Goal: Use online tool/utility: Utilize a website feature to perform a specific function

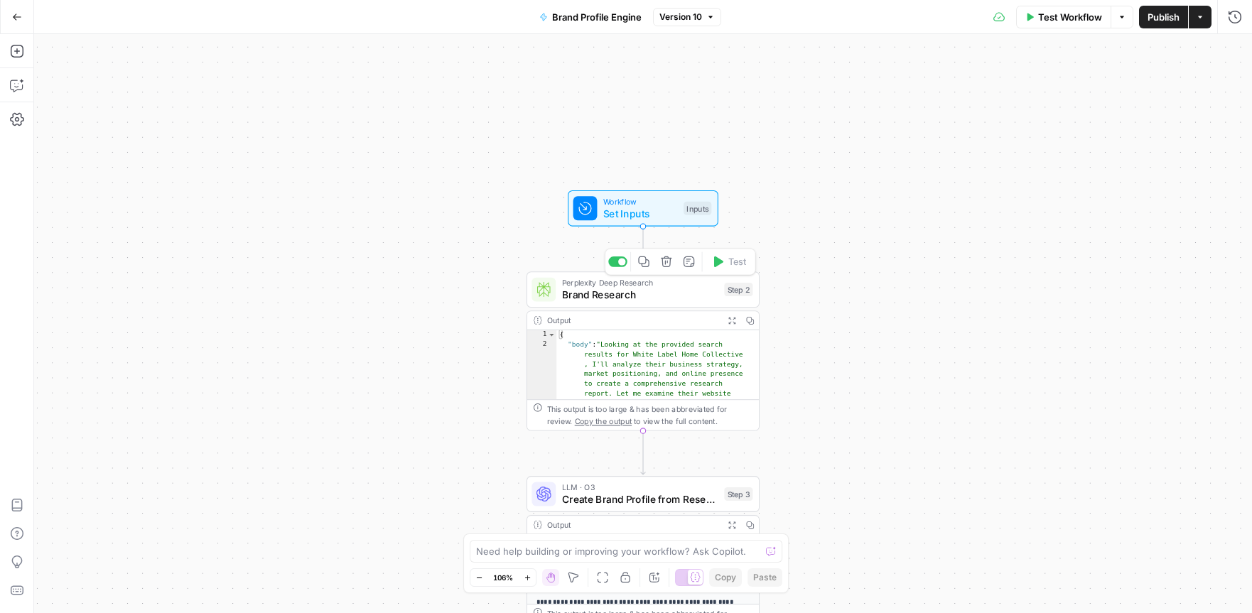
click at [635, 291] on span "Brand Research" at bounding box center [640, 294] width 156 height 15
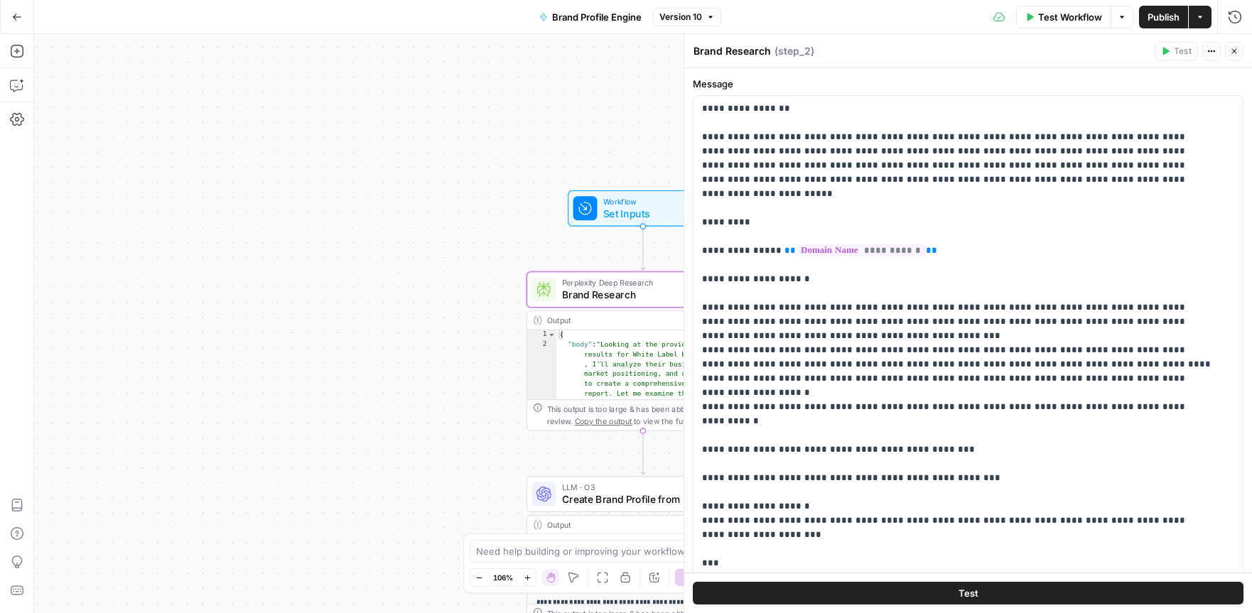
click at [630, 215] on span "Set Inputs" at bounding box center [640, 213] width 75 height 15
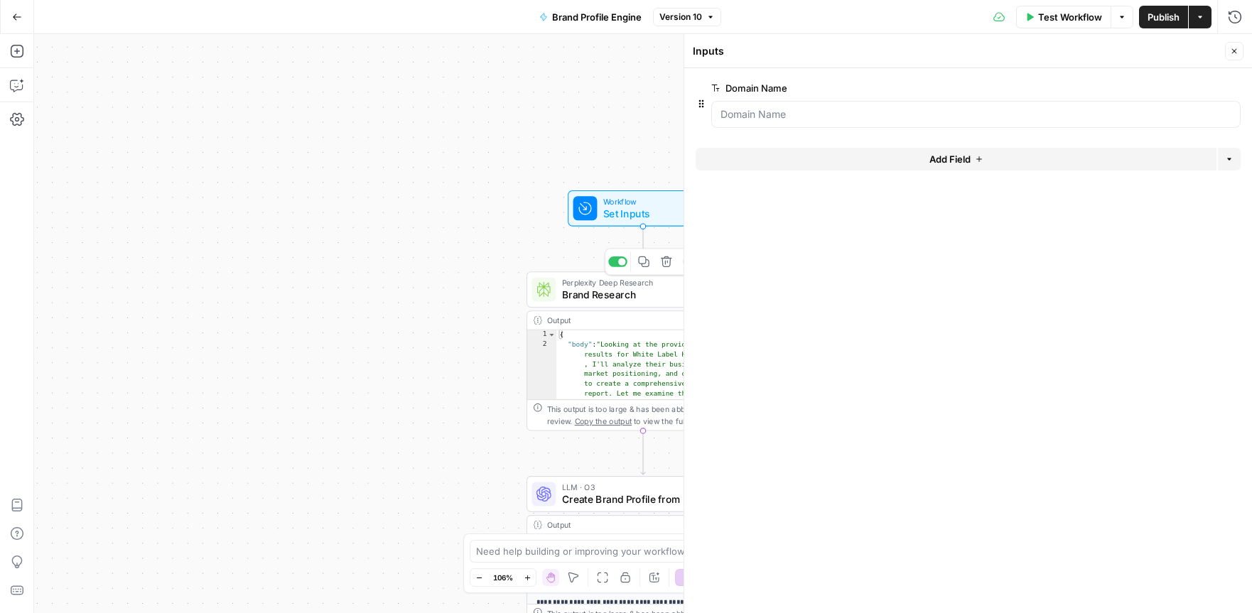
click at [620, 291] on span "Brand Research" at bounding box center [640, 294] width 156 height 15
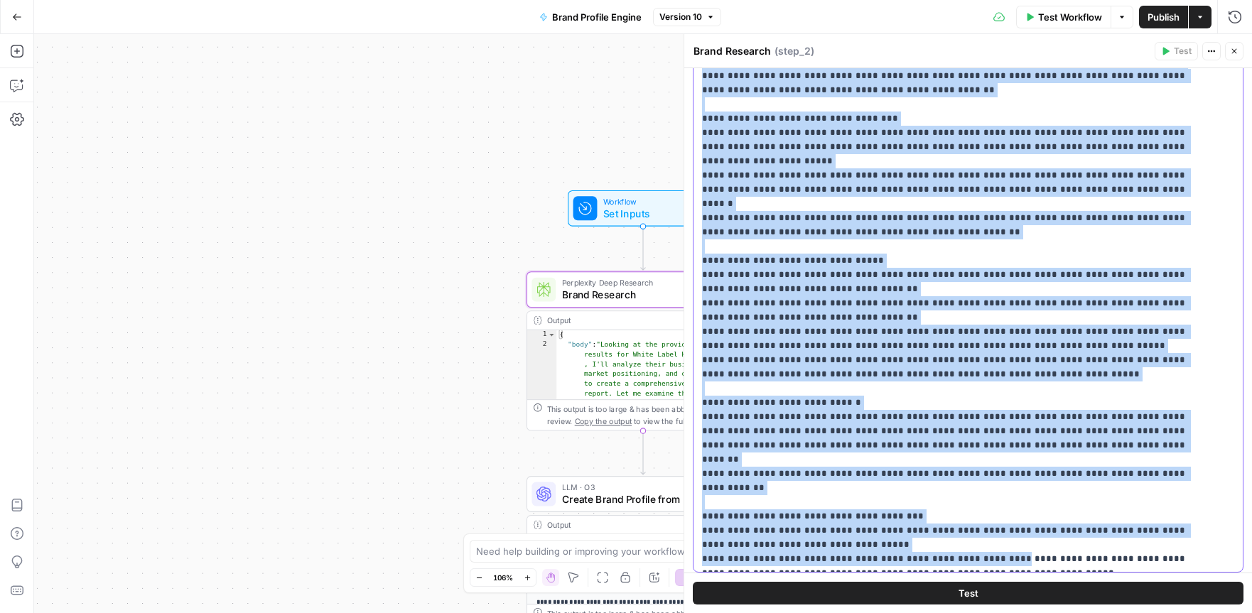
scroll to position [135, 0]
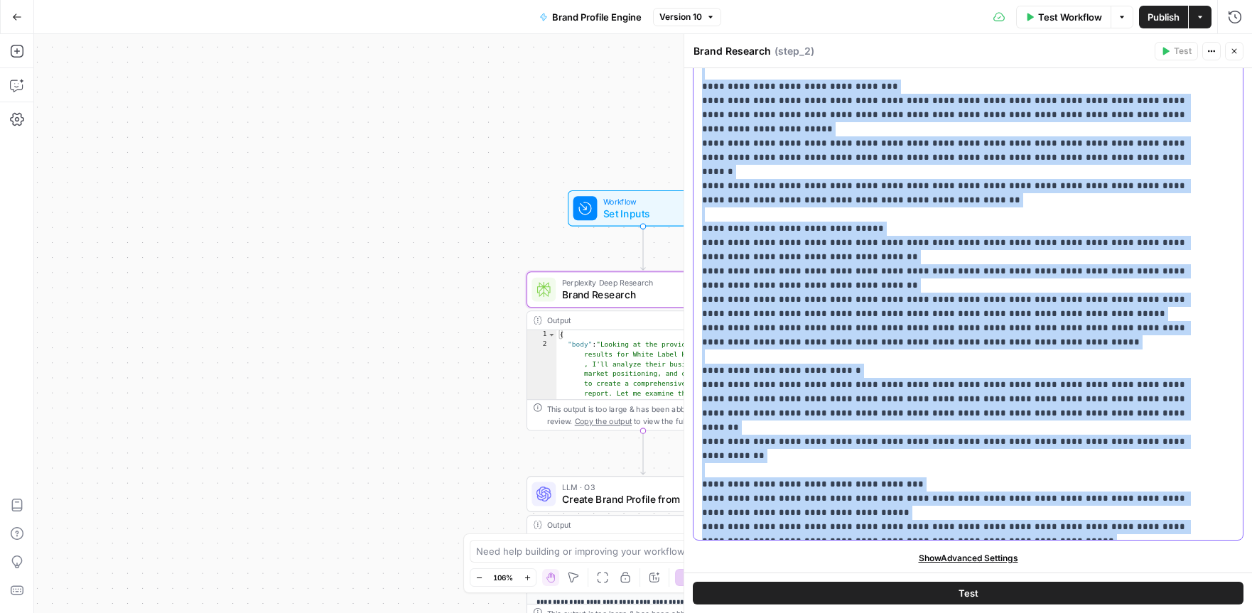
drag, startPoint x: 701, startPoint y: 109, endPoint x: 847, endPoint y: 524, distance: 440.0
click at [847, 524] on div "**********" at bounding box center [962, 250] width 539 height 579
copy p "**********"
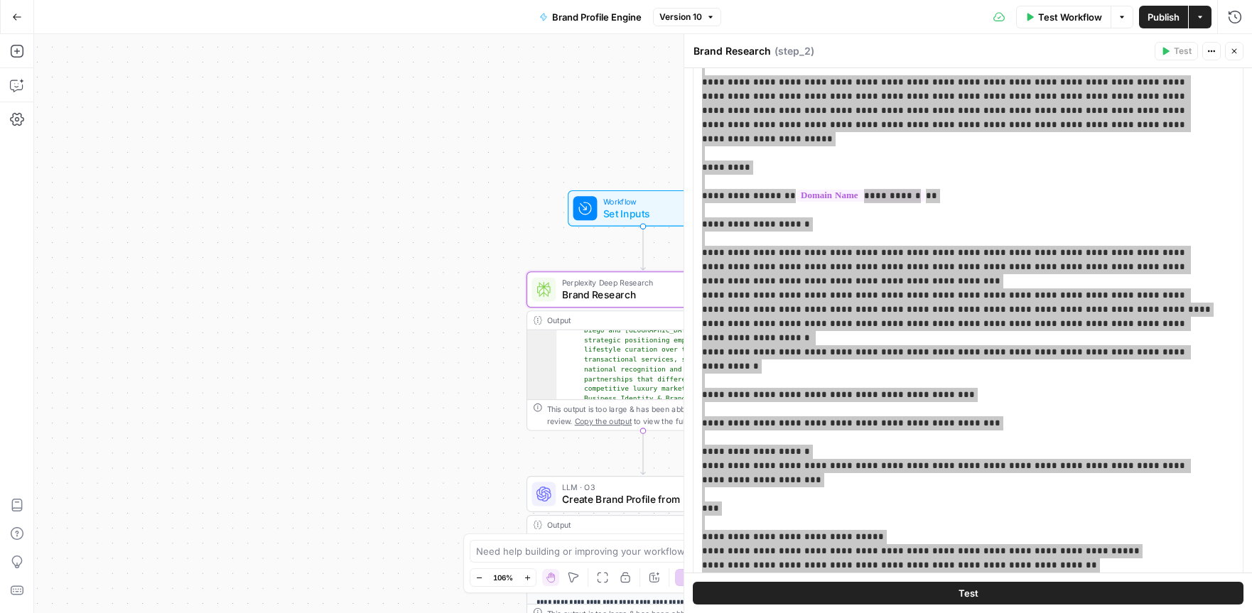
scroll to position [0, 0]
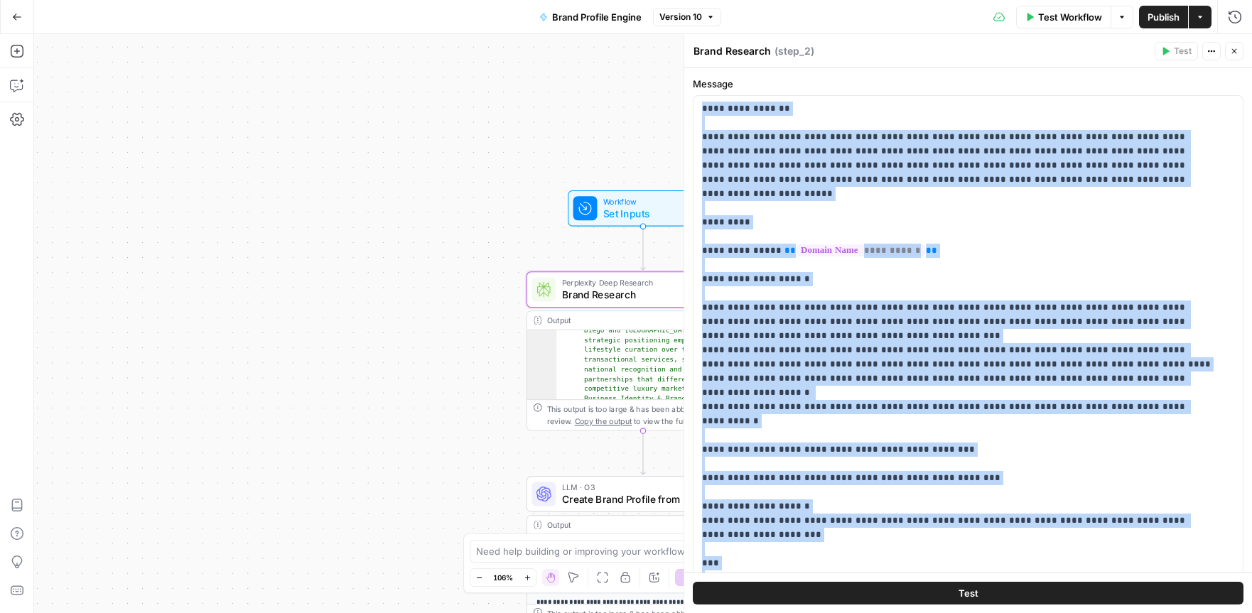
click at [644, 213] on span "Set Inputs" at bounding box center [640, 213] width 75 height 15
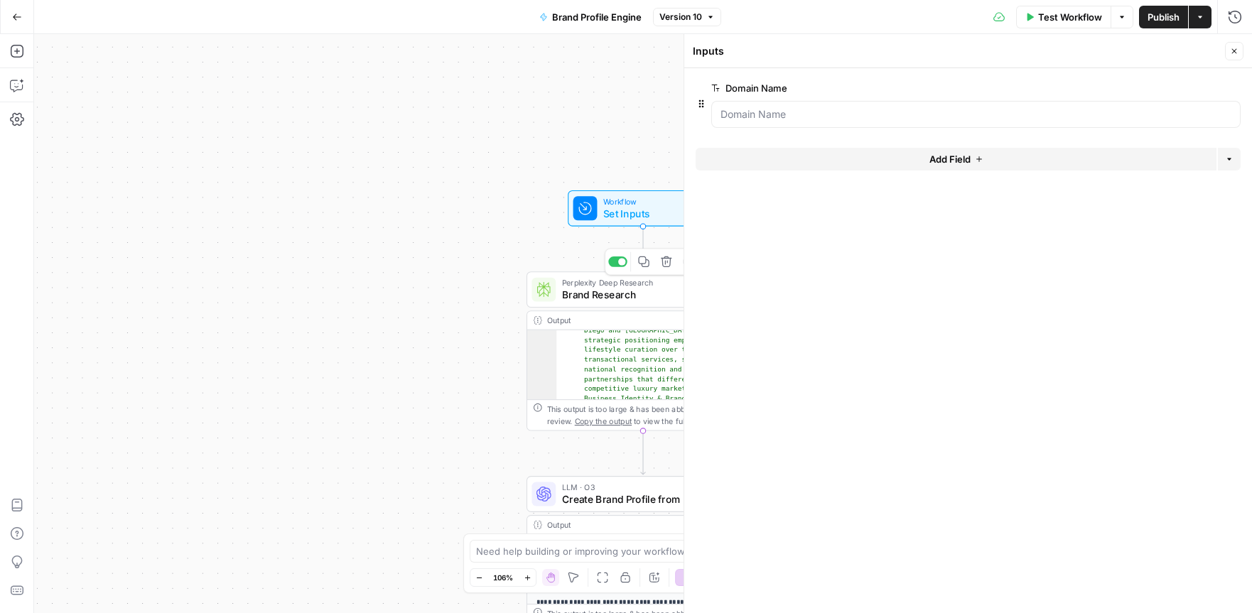
click at [602, 299] on span "Brand Research" at bounding box center [640, 294] width 156 height 15
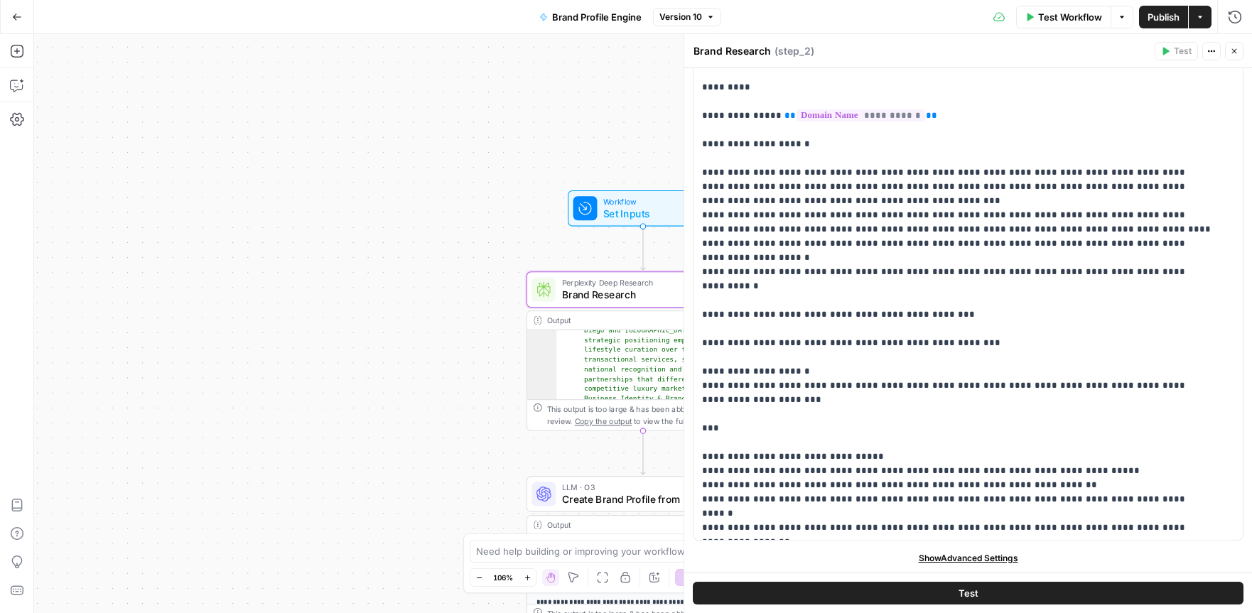
click at [983, 556] on span "Show Advanced Settings" at bounding box center [968, 558] width 99 height 13
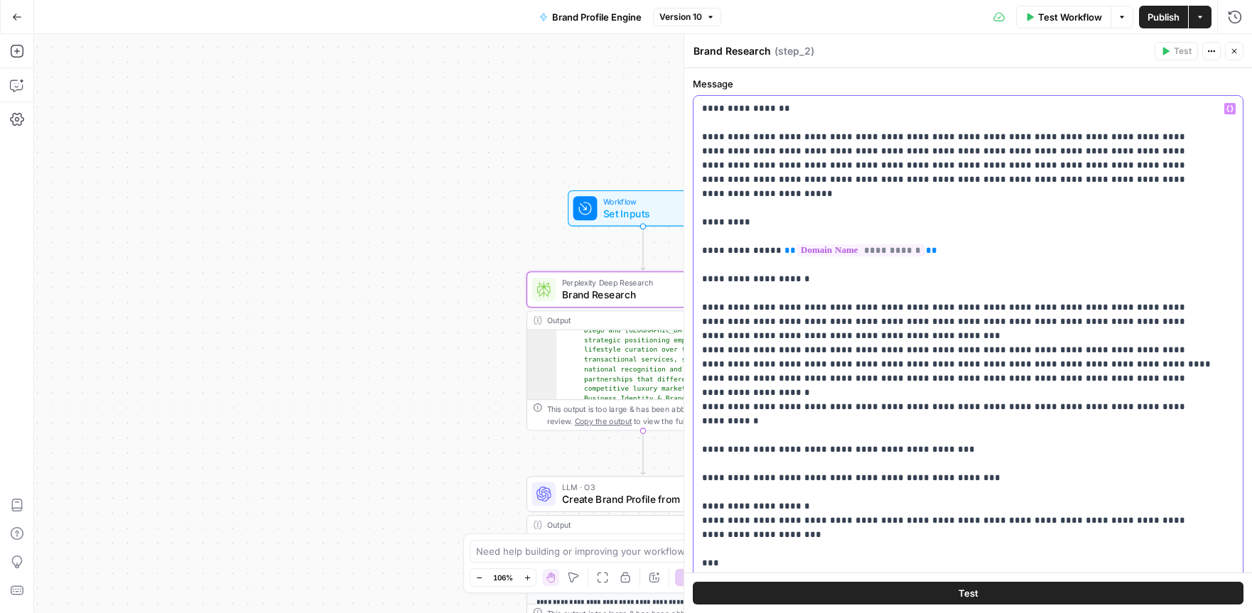
click at [1226, 108] on icon "button" at bounding box center [1229, 108] width 7 height 7
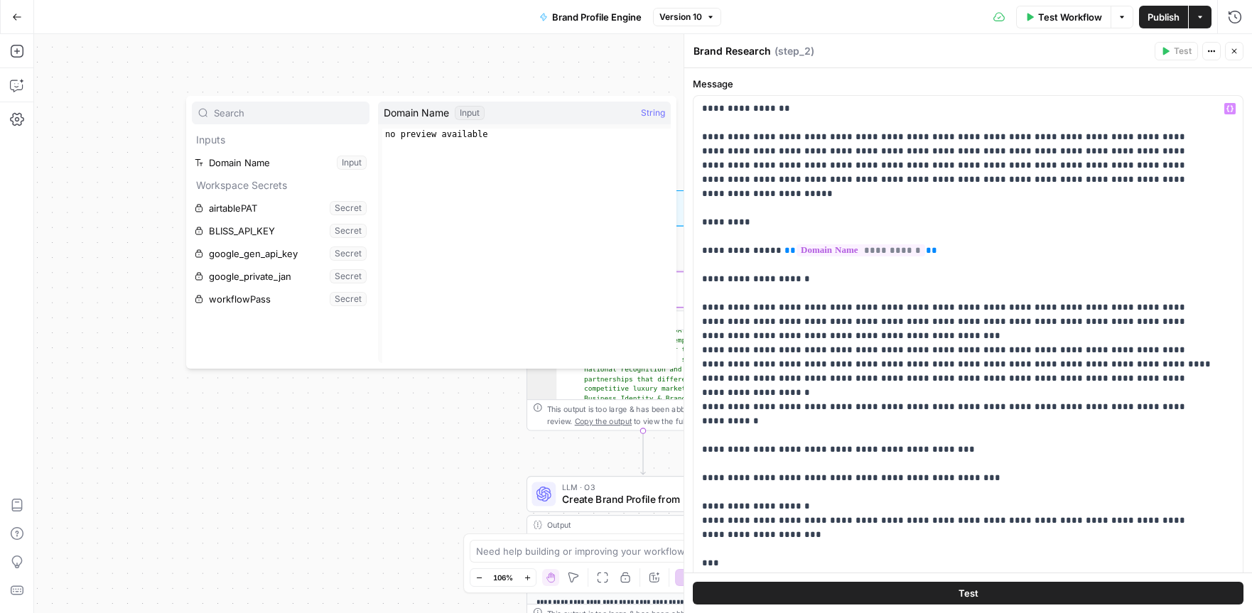
click at [119, 171] on div "Workflow Set Inputs Inputs Perplexity Deep Research Brand Research Step 2 Outpu…" at bounding box center [643, 323] width 1218 height 579
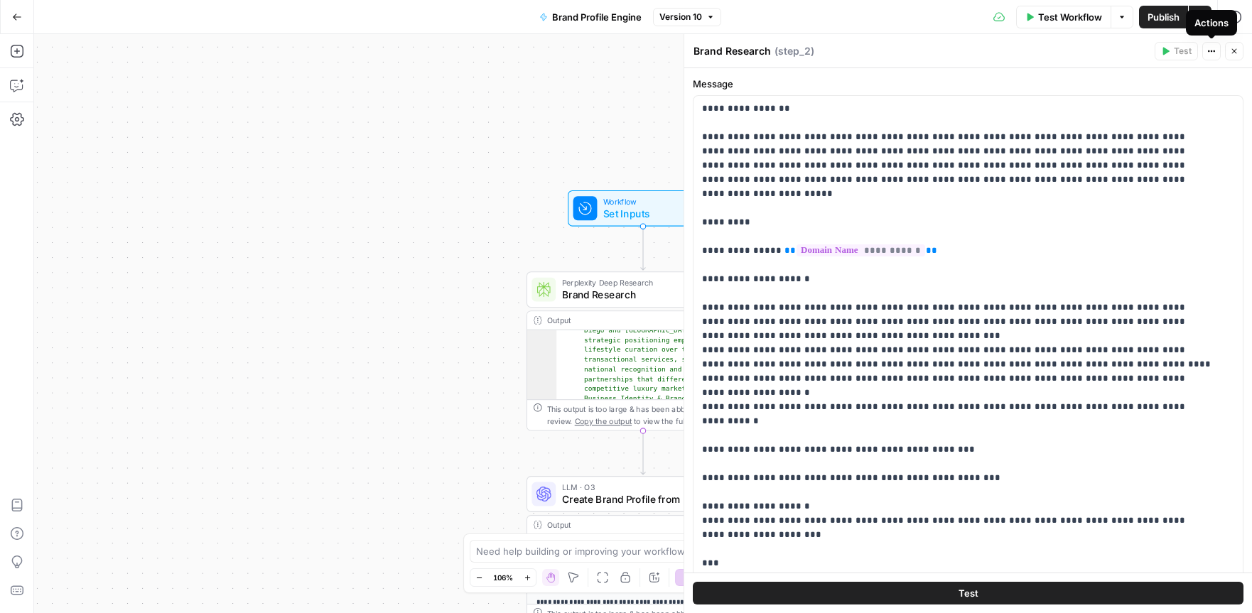
click at [1213, 53] on icon "button" at bounding box center [1211, 51] width 9 height 9
click at [515, 82] on div "Workflow Set Inputs Inputs Perplexity Deep Research Brand Research Step 2 Outpu…" at bounding box center [643, 323] width 1218 height 579
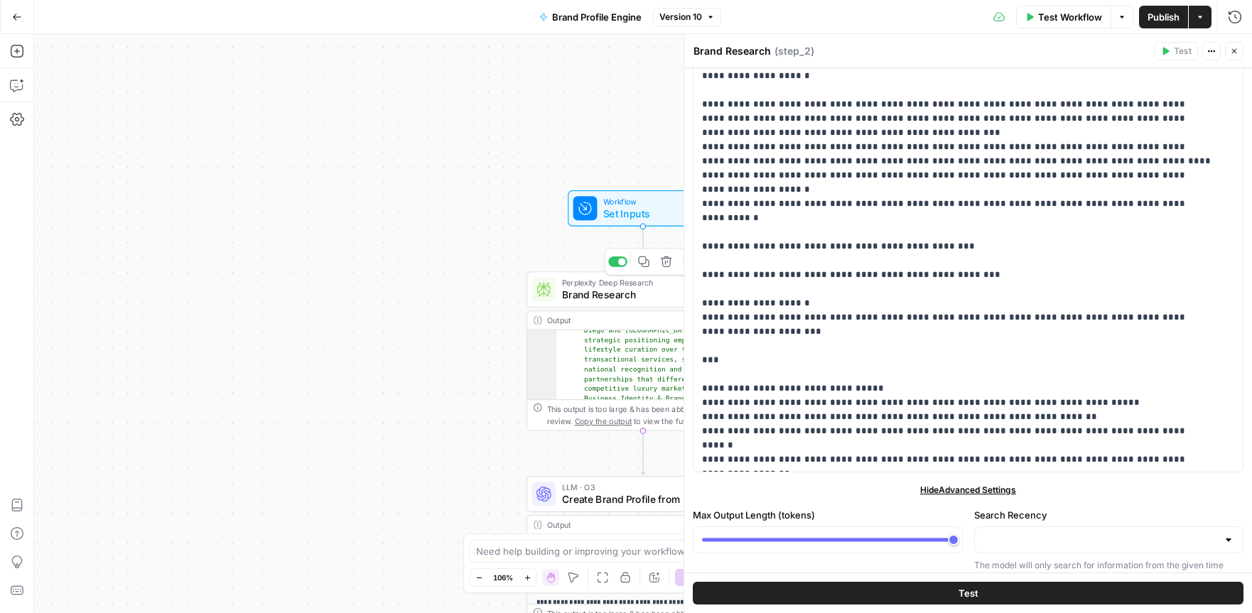
click at [617, 296] on span "Brand Research" at bounding box center [640, 294] width 156 height 15
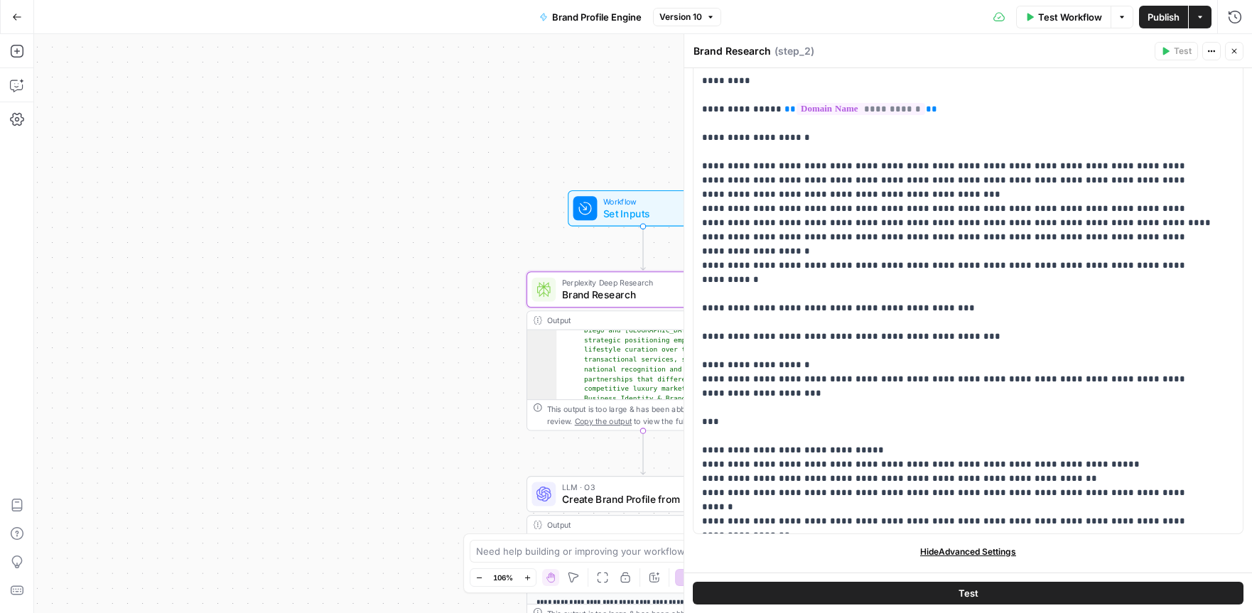
click at [622, 209] on span "Set Inputs" at bounding box center [640, 213] width 75 height 15
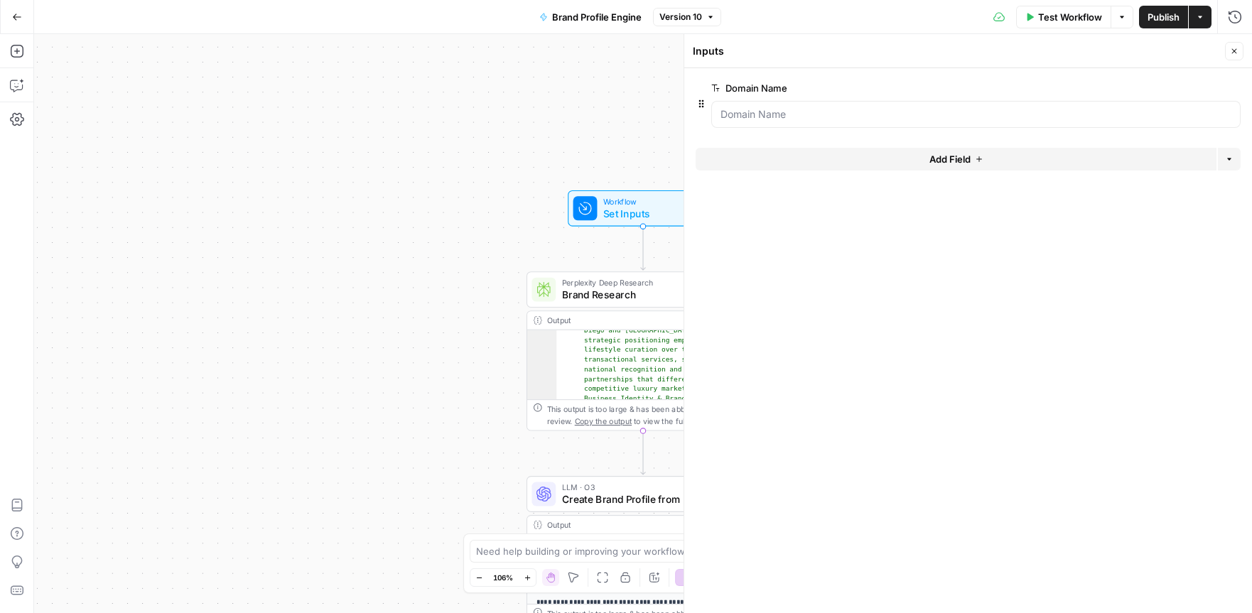
click at [400, 249] on div "Workflow Set Inputs Inputs Perplexity Deep Research Brand Research Step 2 Outpu…" at bounding box center [643, 323] width 1218 height 579
click at [571, 289] on span "Brand Research" at bounding box center [640, 294] width 156 height 15
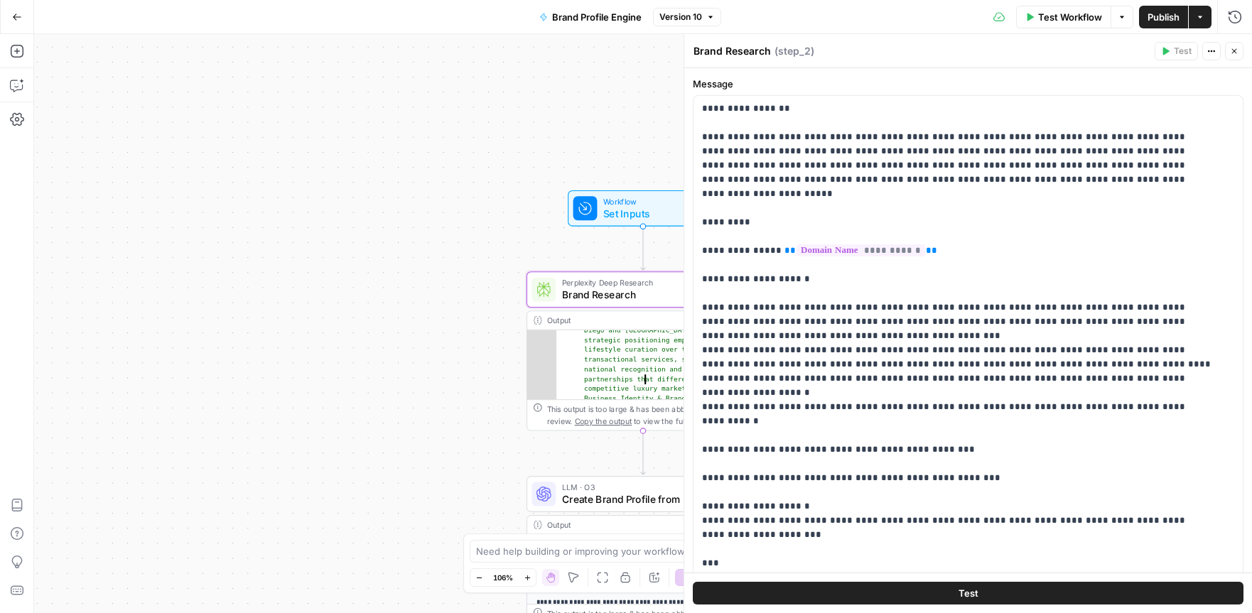
click at [557, 323] on div "Output" at bounding box center [632, 321] width 171 height 12
click at [1235, 54] on icon "button" at bounding box center [1234, 51] width 9 height 9
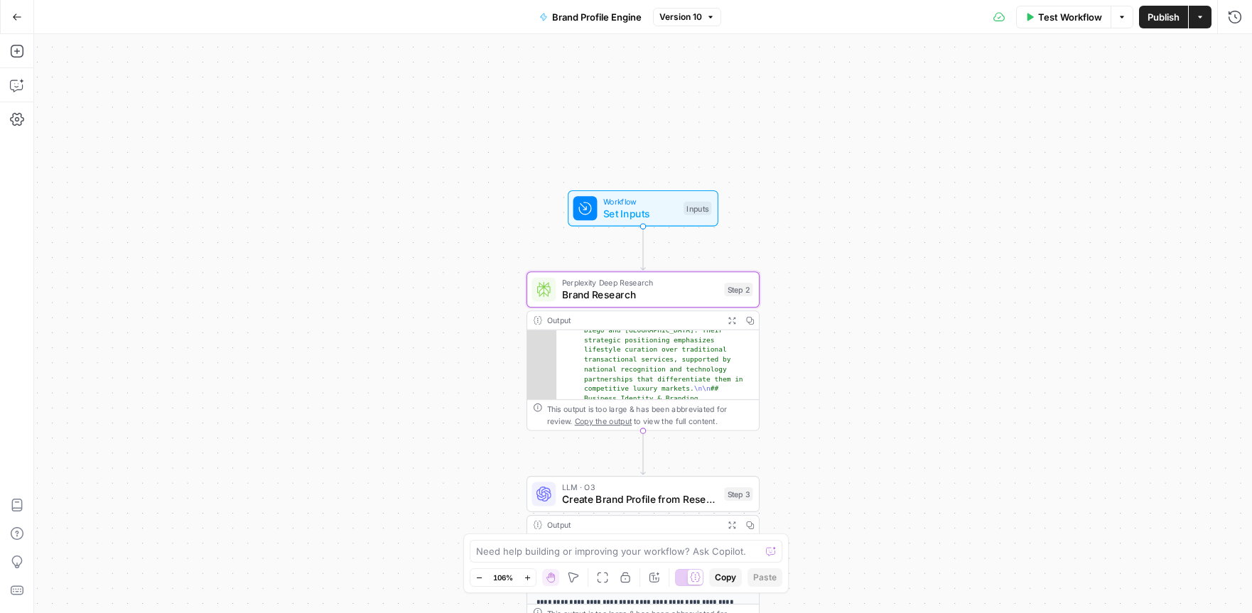
click at [750, 318] on icon "button" at bounding box center [749, 320] width 9 height 9
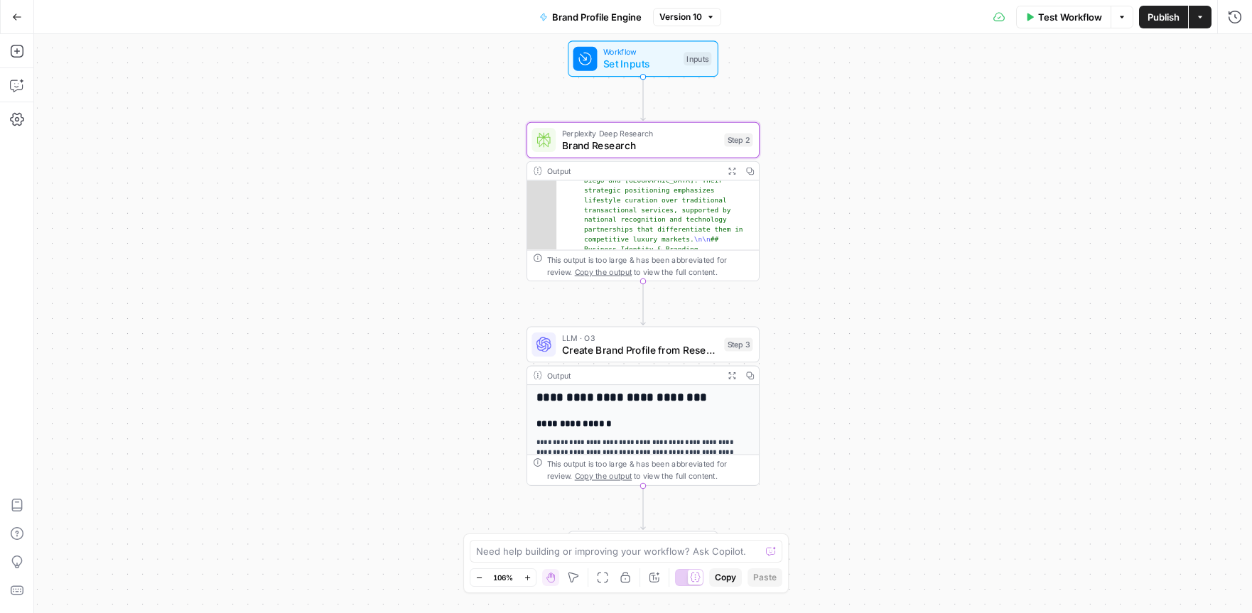
click at [620, 349] on span "Create Brand Profile from Research" at bounding box center [640, 349] width 156 height 15
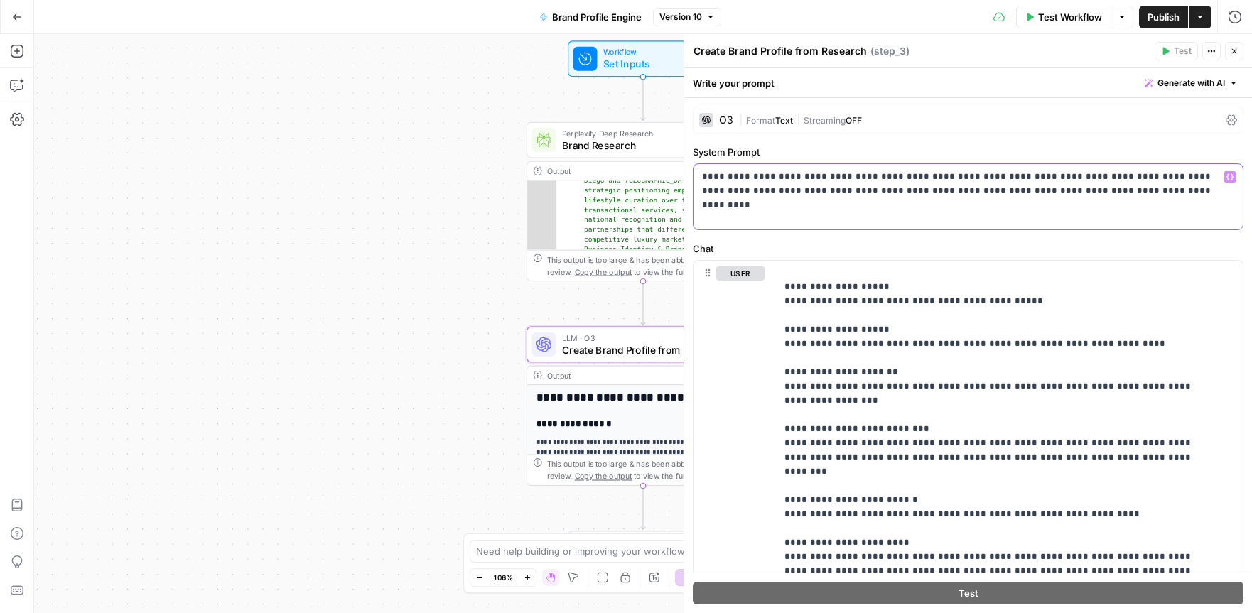
drag, startPoint x: 1101, startPoint y: 193, endPoint x: 665, endPoint y: 166, distance: 437.1
click at [665, 166] on body "LP Production Workloads New Home Browse Your Data Usage Settings Recent Grids B…" at bounding box center [626, 306] width 1252 height 613
click at [1118, 190] on p "**********" at bounding box center [963, 184] width 522 height 28
drag, startPoint x: 1089, startPoint y: 191, endPoint x: 677, endPoint y: 173, distance: 412.5
click at [684, 173] on div "**********" at bounding box center [968, 323] width 568 height 579
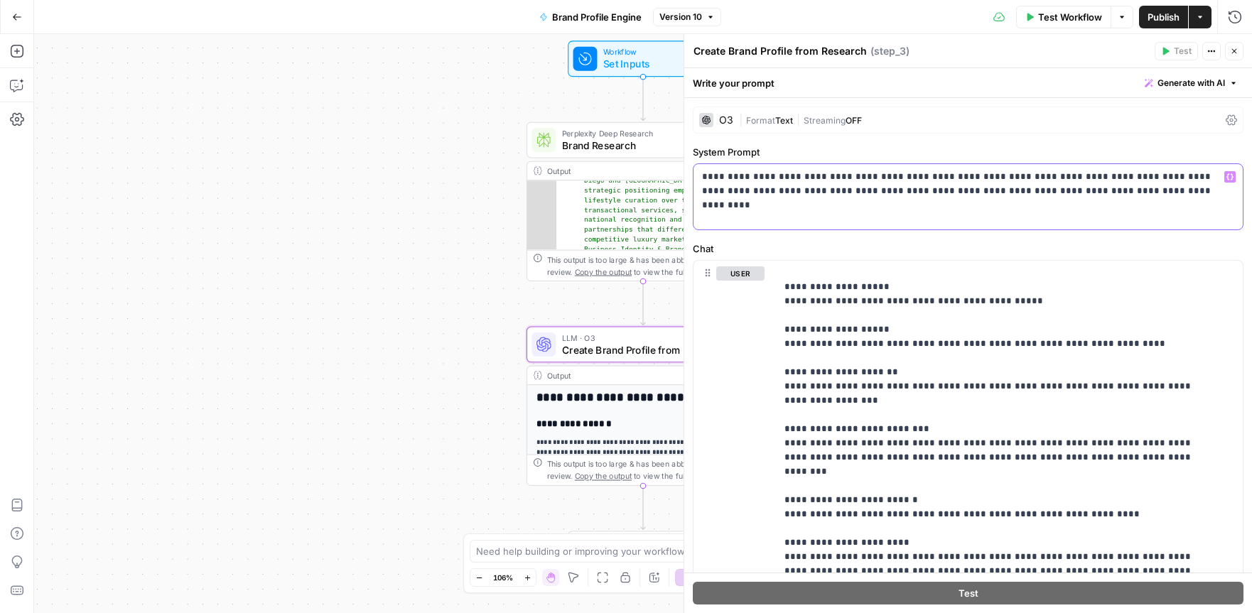
copy p "**********"
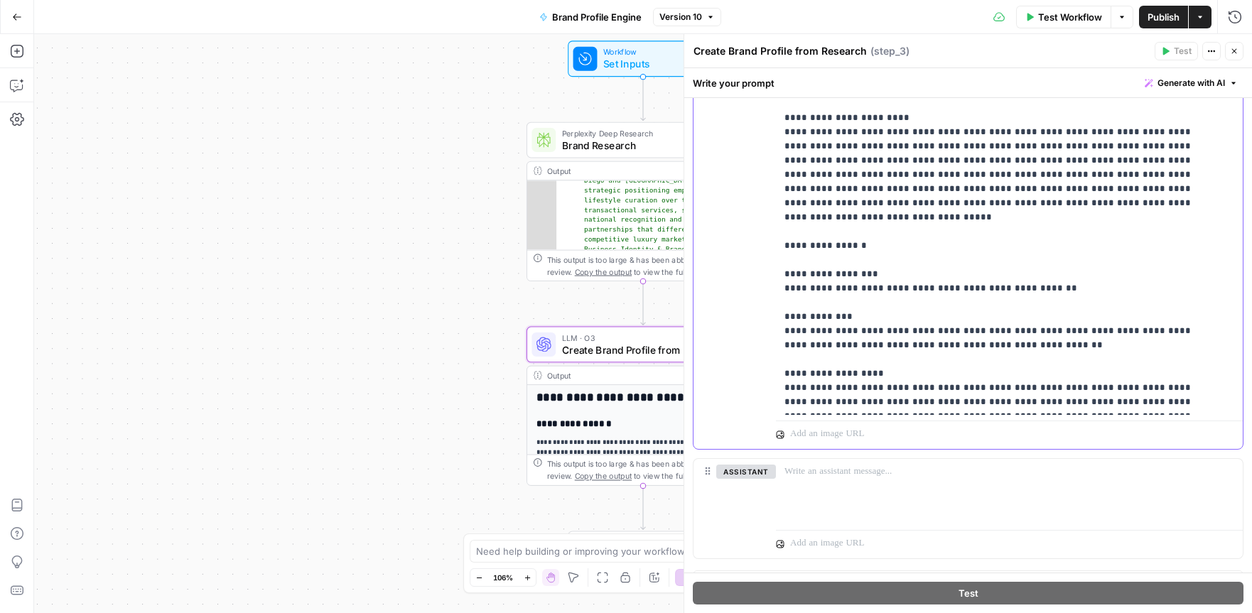
scroll to position [448, 0]
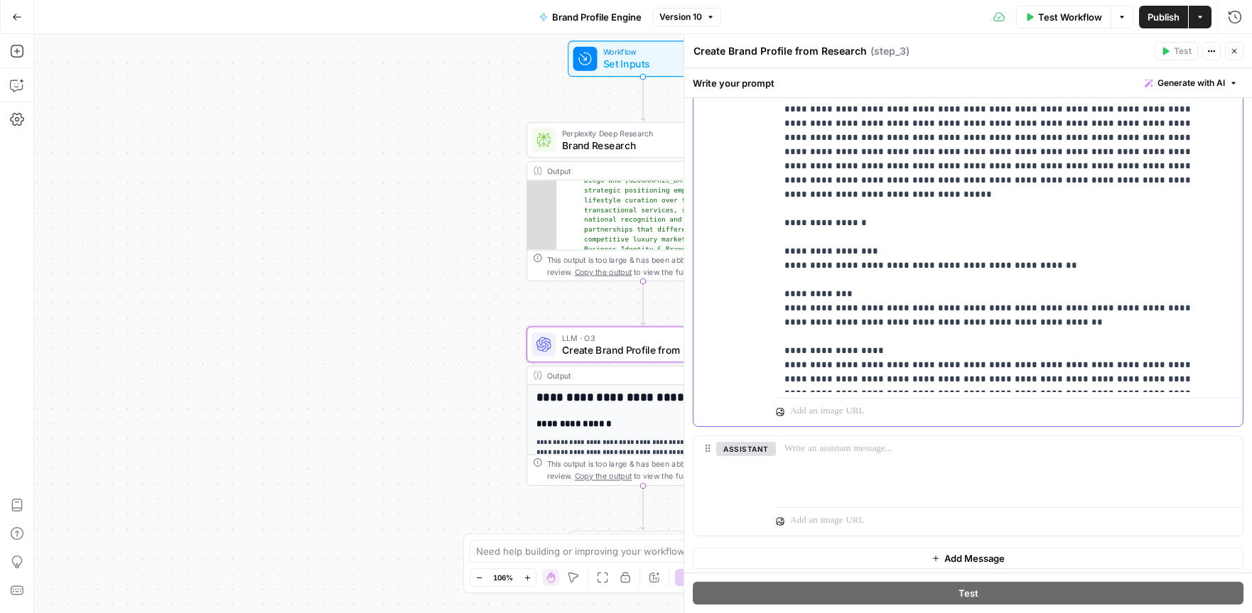
drag, startPoint x: 784, startPoint y: 272, endPoint x: 843, endPoint y: 382, distance: 124.3
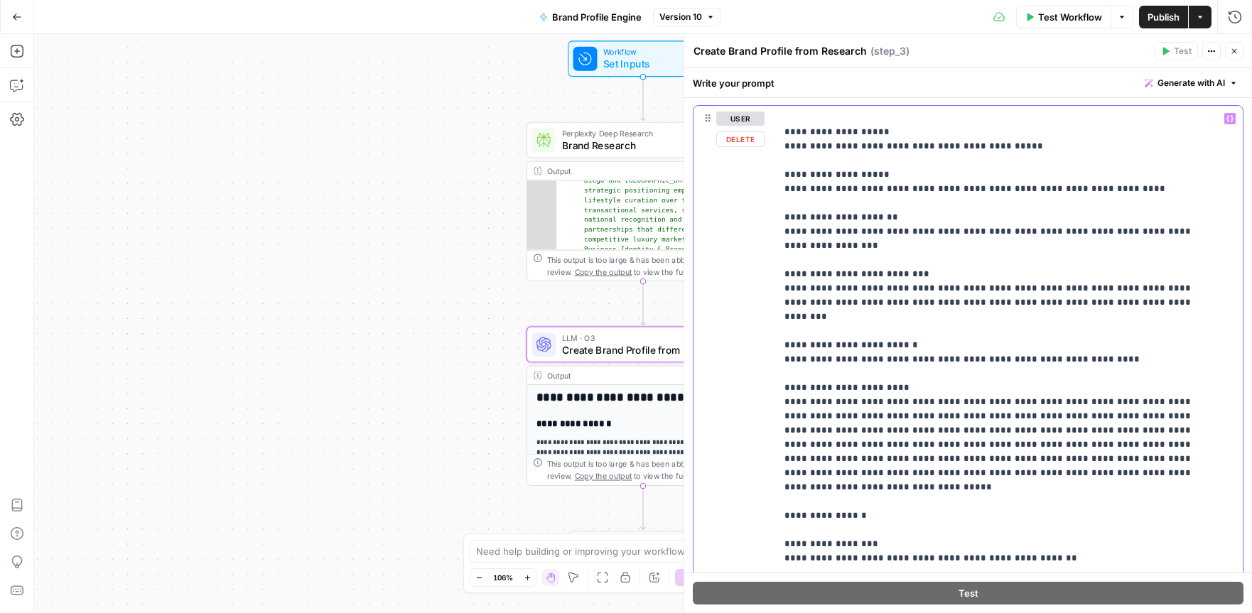
scroll to position [402, 0]
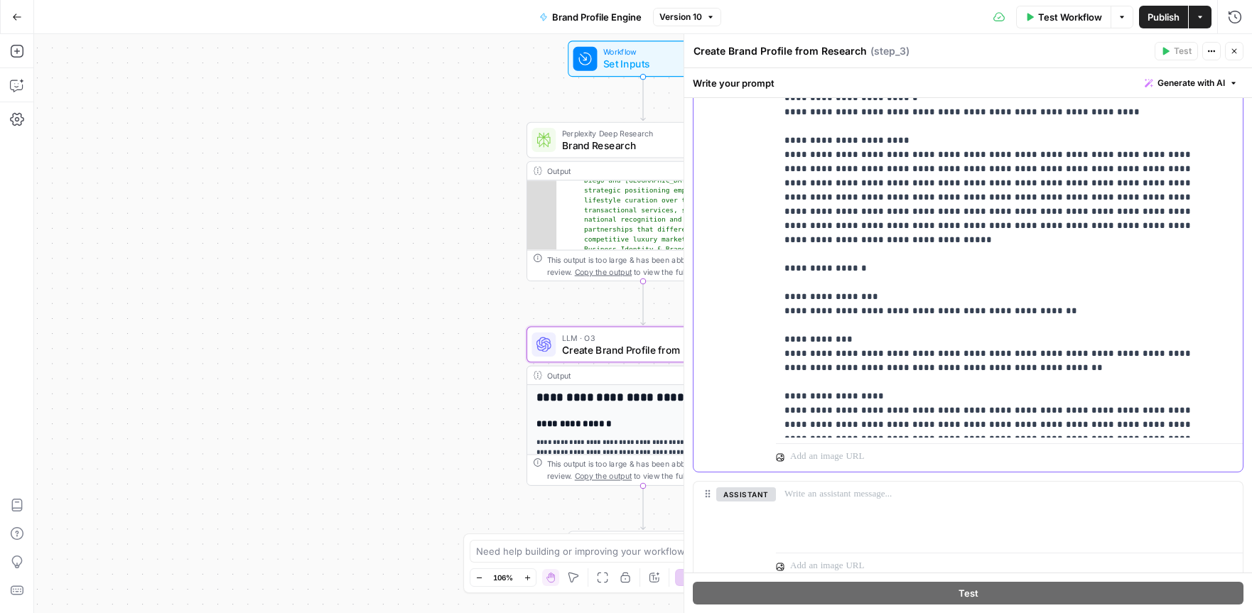
drag, startPoint x: 785, startPoint y: 274, endPoint x: 844, endPoint y: 419, distance: 156.5
click at [844, 419] on p "**********" at bounding box center [998, 20] width 428 height 824
copy p "**********"
click at [591, 374] on div "Output" at bounding box center [632, 375] width 171 height 12
click at [1236, 52] on icon "button" at bounding box center [1234, 51] width 9 height 9
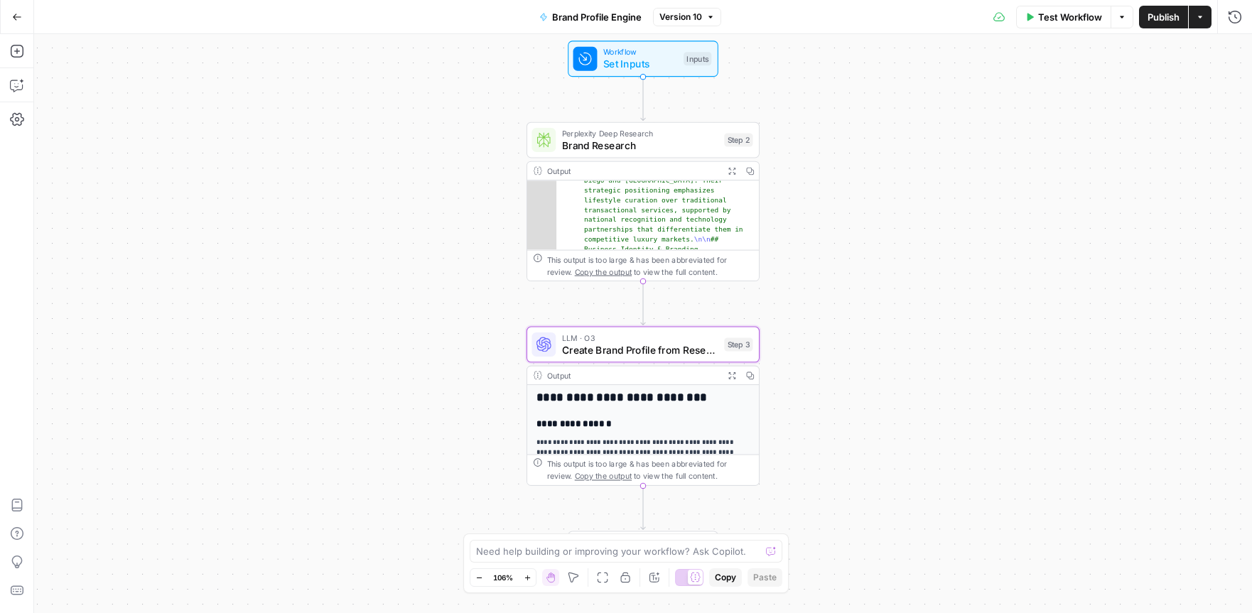
click at [749, 376] on icon "button" at bounding box center [750, 376] width 8 height 8
click at [594, 347] on span "Create Brand Profile from Research" at bounding box center [640, 349] width 156 height 15
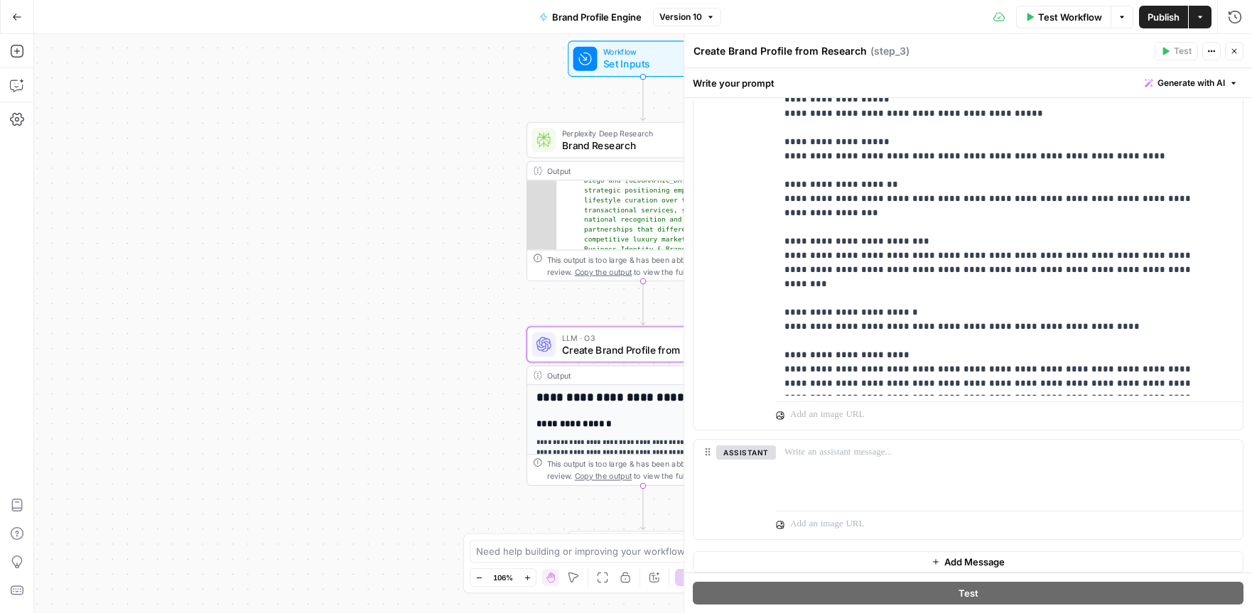
scroll to position [452, 0]
